Goal: Find specific page/section: Find specific page/section

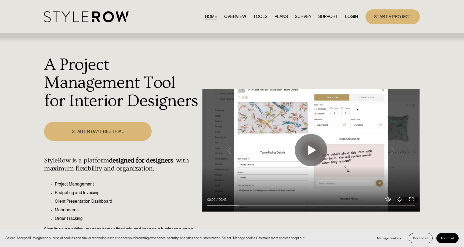
click at [354, 16] on link "LOGIN" at bounding box center [351, 16] width 13 height 7
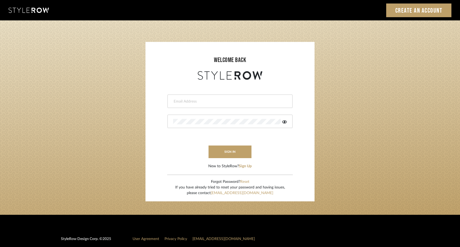
click at [236, 100] on input "email" at bounding box center [229, 101] width 113 height 5
type input "steph@studio-reneau.com"
click at [237, 151] on button "sign in" at bounding box center [230, 152] width 43 height 13
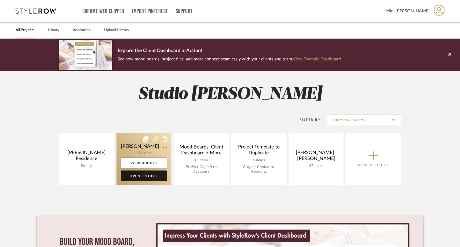
click at [141, 176] on link "Open Project" at bounding box center [144, 176] width 46 height 11
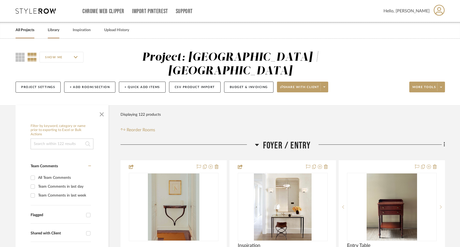
click at [57, 30] on link "Library" at bounding box center [54, 30] width 12 height 7
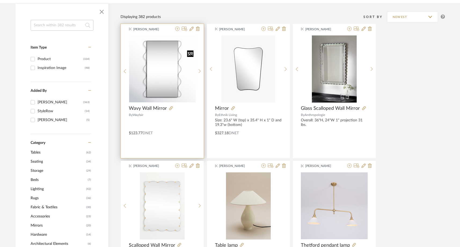
scroll to position [72, 0]
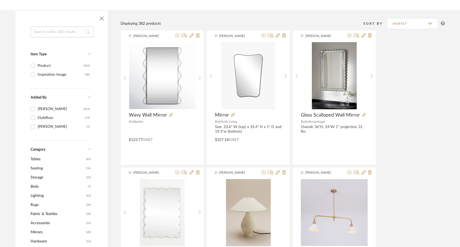
click at [64, 33] on input at bounding box center [62, 32] width 63 height 11
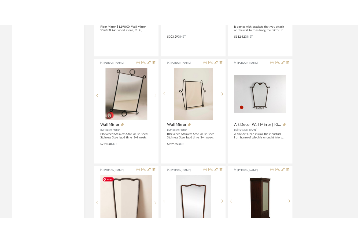
scroll to position [755, 0]
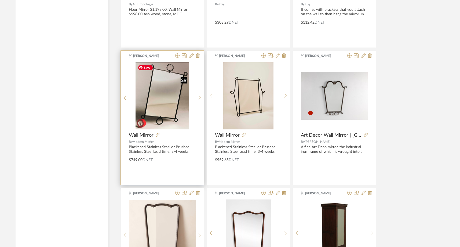
type input "mirror"
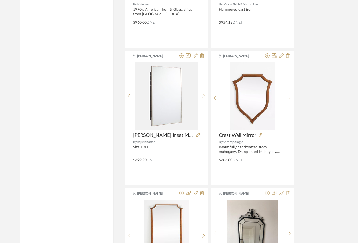
drag, startPoint x: 177, startPoint y: 111, endPoint x: 360, endPoint y: 22, distance: 203.8
